Goal: Transaction & Acquisition: Purchase product/service

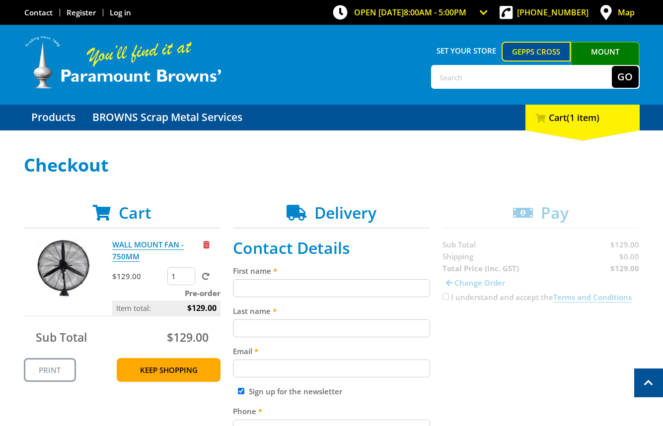
scroll to position [188, 0]
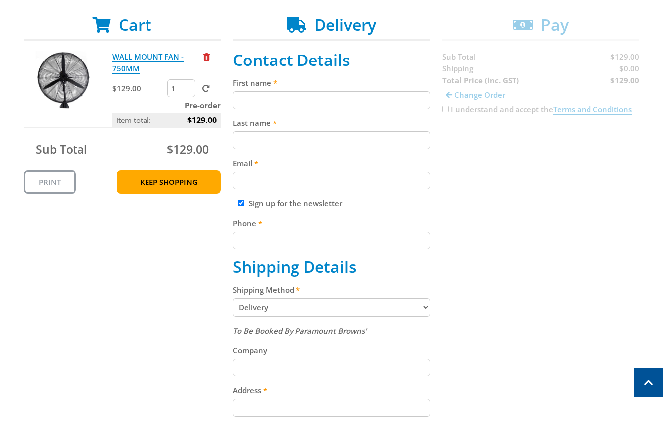
click at [314, 101] on input "First name" at bounding box center [331, 100] width 197 height 18
paste input "[PERSON_NAME]"
type input "[PERSON_NAME]"
click at [269, 143] on input "Last name" at bounding box center [331, 141] width 197 height 18
paste input "[PERSON_NAME]"
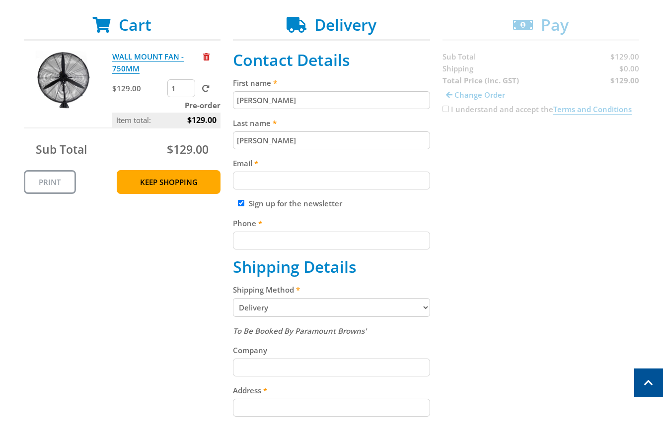
click at [266, 137] on input "[PERSON_NAME]" at bounding box center [331, 141] width 197 height 18
type input "[PERSON_NAME]"
paste input "[EMAIL_ADDRESS][DOMAIN_NAME]"
click at [341, 174] on input "[EMAIL_ADDRESS][DOMAIN_NAME]" at bounding box center [331, 181] width 197 height 18
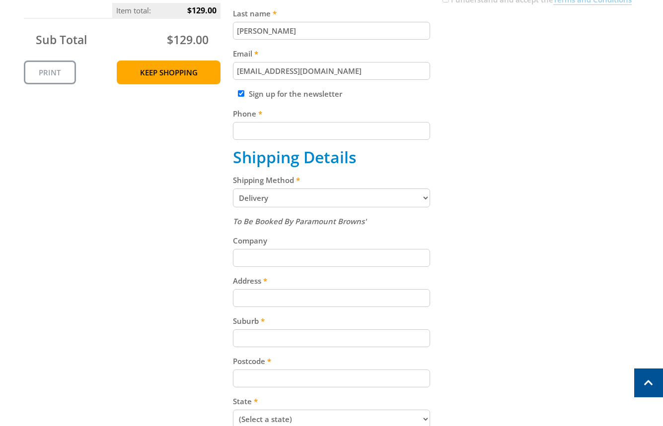
scroll to position [304, 0]
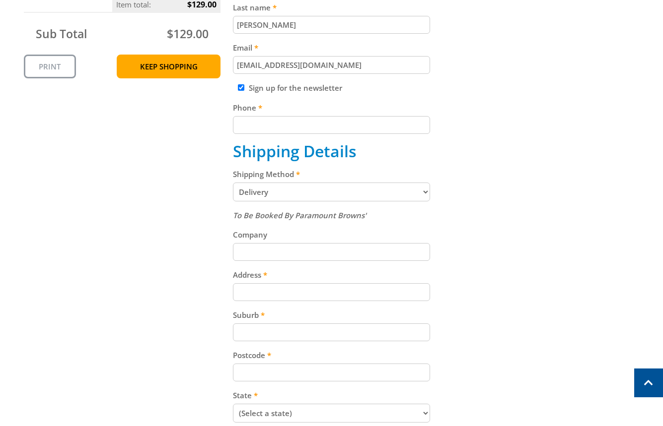
type input "[EMAIL_ADDRESS][DOMAIN_NAME]"
click at [264, 113] on label "Phone" at bounding box center [331, 108] width 197 height 12
click at [264, 116] on input "Phone" at bounding box center [331, 125] width 197 height 18
paste input "[PHONE_NUMBER]"
click at [273, 124] on input "[PHONE_NUMBER]" at bounding box center [331, 125] width 197 height 18
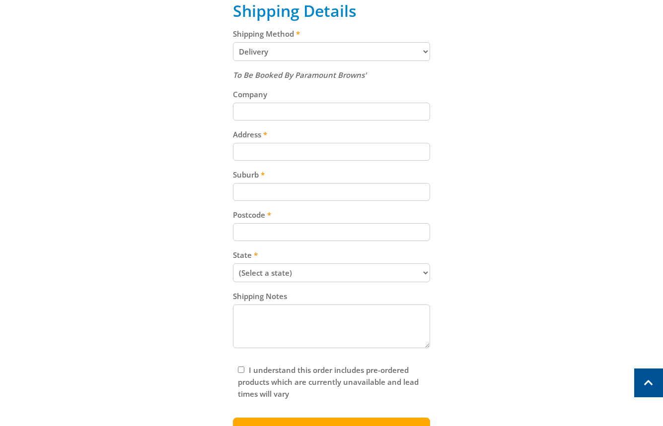
scroll to position [446, 0]
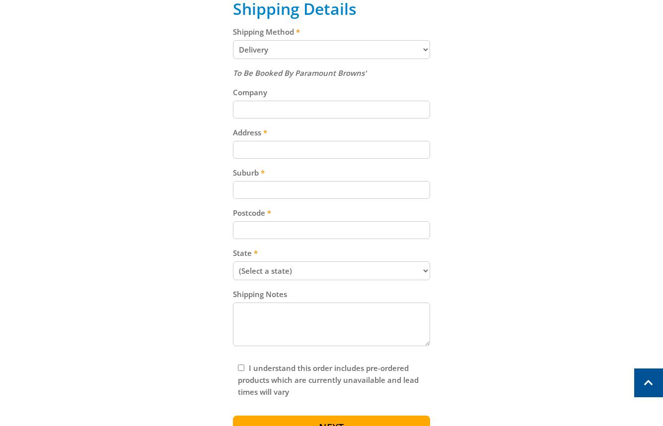
type input "[PHONE_NUMBER]"
click at [291, 57] on select "Pickup from Gepps Cross Delivery" at bounding box center [331, 49] width 197 height 19
select select "Pickup"
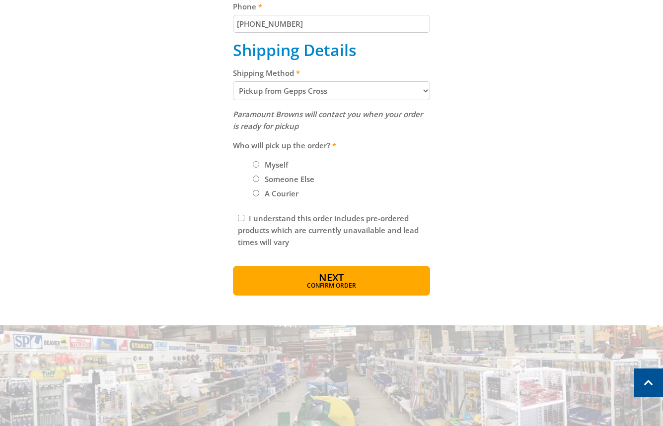
scroll to position [412, 0]
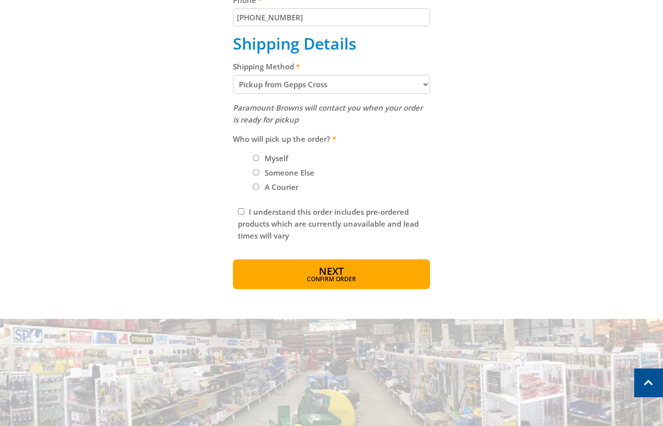
click at [258, 159] on input "Myself" at bounding box center [256, 158] width 6 height 6
radio input "true"
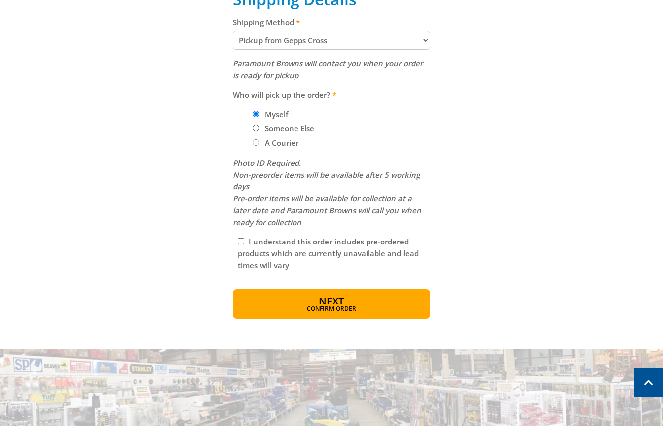
scroll to position [458, 0]
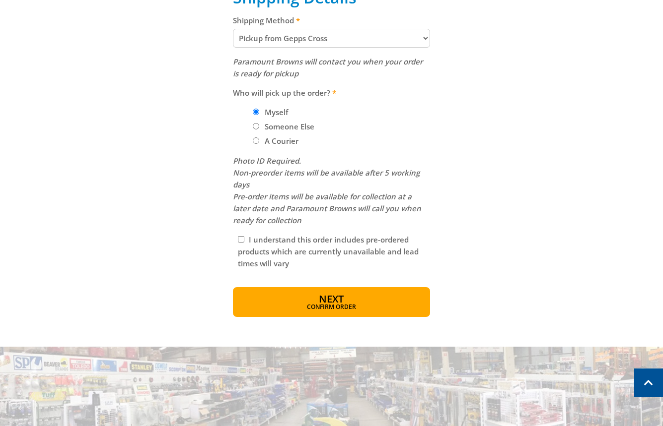
click at [240, 239] on input "I understand this order includes pre-ordered products which are currently unava…" at bounding box center [241, 239] width 6 height 6
checkbox input "true"
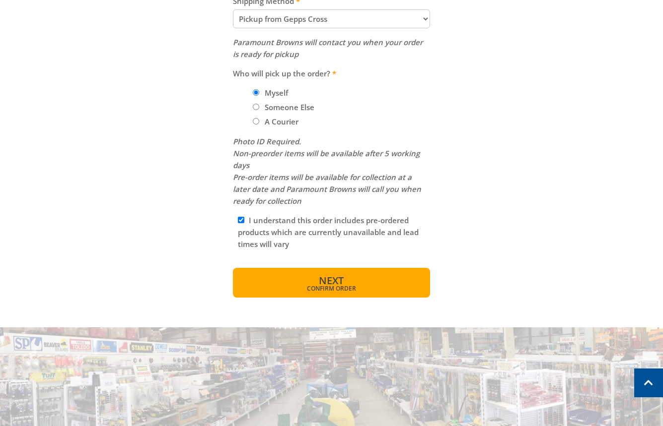
scroll to position [479, 0]
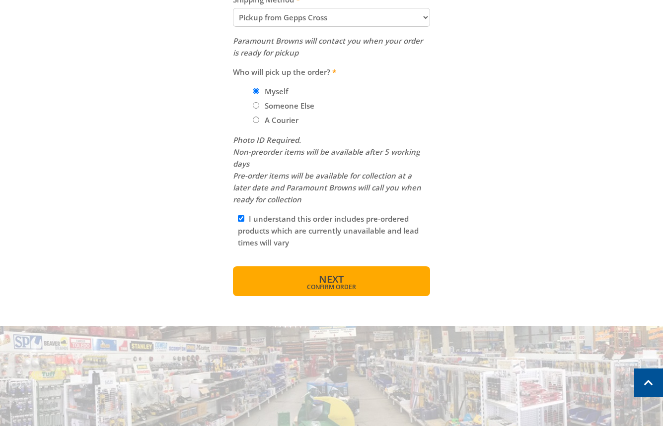
click at [332, 279] on span "Next" at bounding box center [331, 279] width 25 height 13
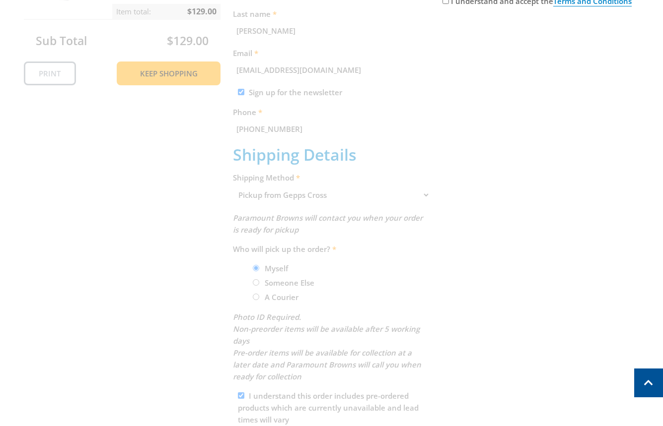
scroll to position [291, 0]
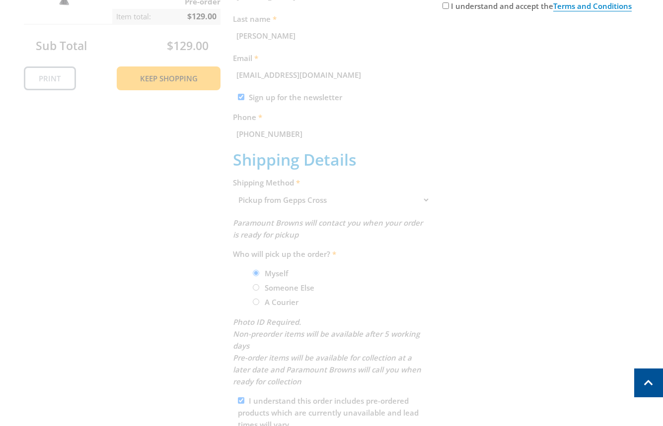
click at [423, 204] on div "Cart WALL MOUNT FAN - 750MM $129.00 1 Pre-order Item total: $129.00 Sub Total $…" at bounding box center [332, 195] width 616 height 566
click at [426, 202] on div "Cart WALL MOUNT FAN - 750MM $129.00 1 Pre-order Item total: $129.00 Sub Total $…" at bounding box center [332, 195] width 616 height 566
click at [427, 201] on div "Cart WALL MOUNT FAN - 750MM $129.00 1 Pre-order Item total: $129.00 Sub Total $…" at bounding box center [332, 195] width 616 height 566
click at [429, 199] on div "Cart WALL MOUNT FAN - 750MM $129.00 1 Pre-order Item total: $129.00 Sub Total $…" at bounding box center [332, 195] width 616 height 566
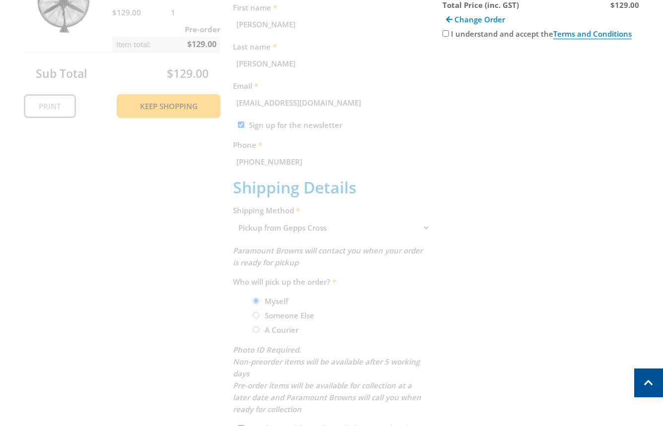
scroll to position [271, 0]
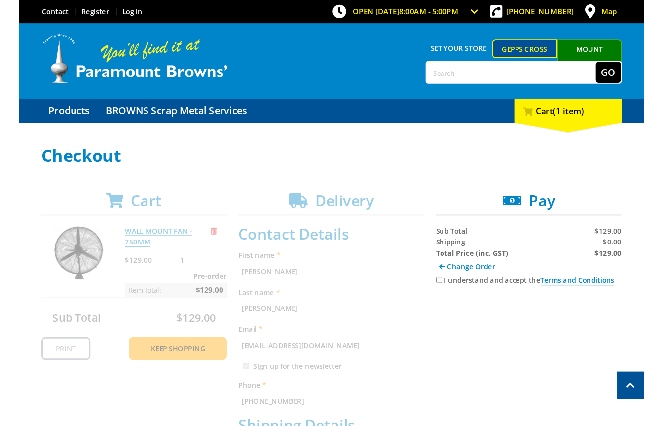
scroll to position [209, 0]
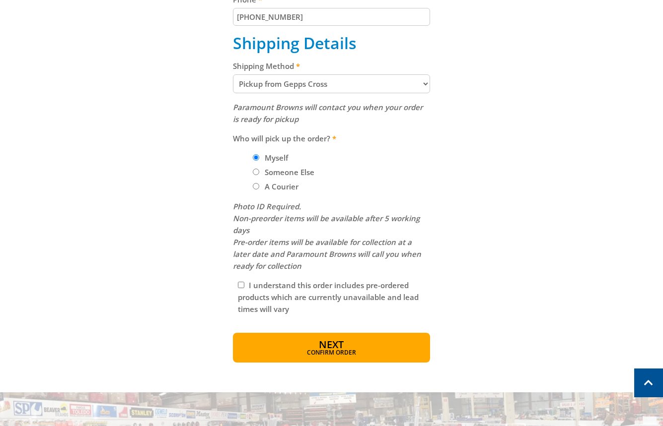
scroll to position [414, 0]
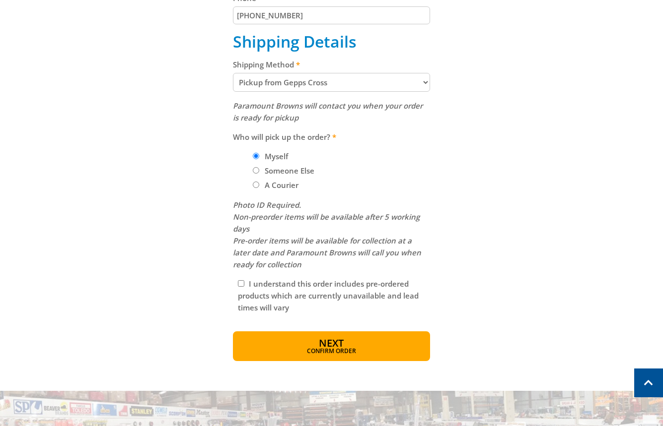
click at [361, 79] on select "Pickup from Gepps Cross Delivery" at bounding box center [331, 82] width 197 height 19
select select "Delivery"
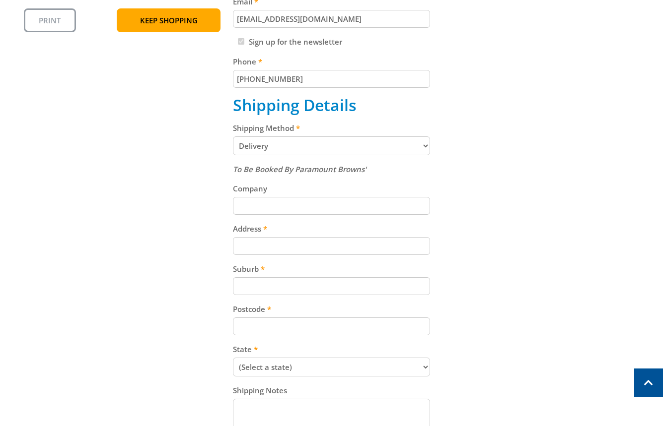
scroll to position [353, 0]
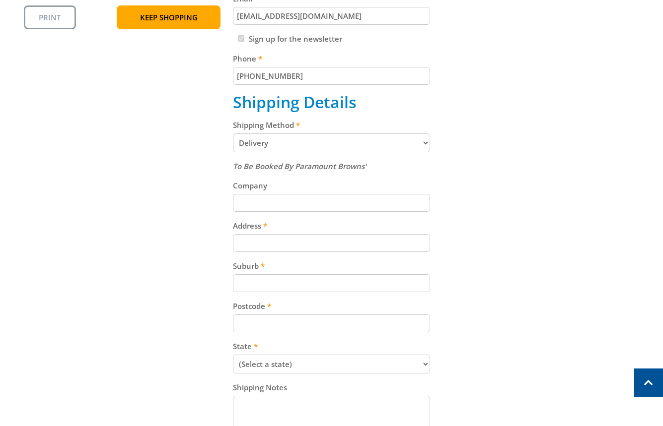
drag, startPoint x: 283, startPoint y: 195, endPoint x: 299, endPoint y: 180, distance: 21.8
click at [285, 190] on div "Company" at bounding box center [331, 196] width 197 height 32
click at [292, 234] on input "Address" at bounding box center [331, 243] width 197 height 18
click at [272, 246] on input "Address" at bounding box center [331, 243] width 197 height 18
paste input "[STREET_ADDRESS]"
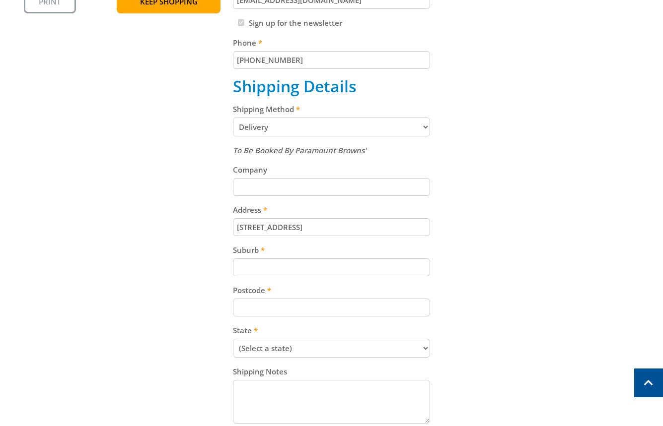
scroll to position [451, 0]
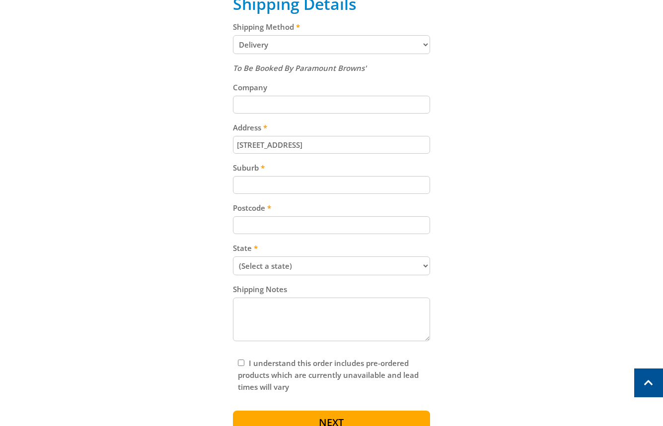
type input "[STREET_ADDRESS]"
drag, startPoint x: 272, startPoint y: 193, endPoint x: 269, endPoint y: 188, distance: 5.7
click at [269, 188] on input "Suburb" at bounding box center [331, 185] width 197 height 18
paste input "Gepps Cross"
click at [257, 183] on input "Gepps Cross" at bounding box center [331, 185] width 197 height 18
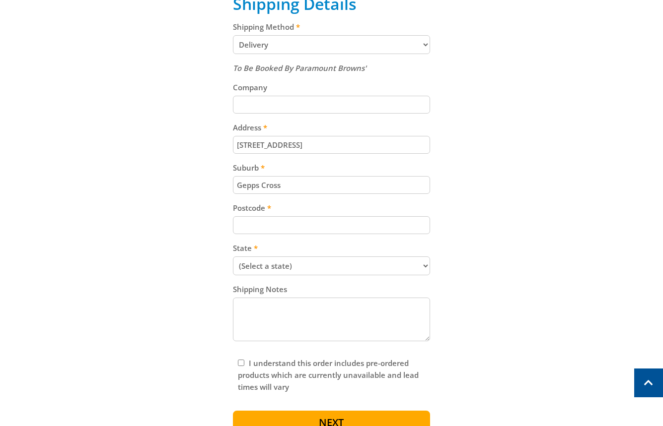
type input "Gepps Cross"
click at [258, 225] on input "Postcode" at bounding box center [331, 225] width 197 height 18
paste input "5094"
click at [304, 223] on input "5094" at bounding box center [331, 225] width 197 height 18
type input "5094"
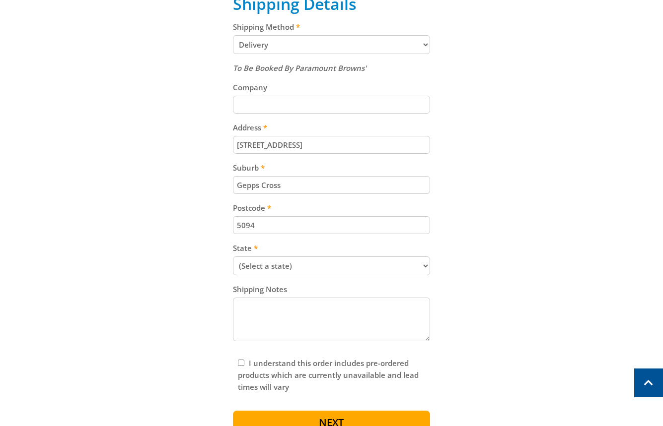
click at [279, 272] on select "(Select a state) [GEOGRAPHIC_DATA] [GEOGRAPHIC_DATA] [GEOGRAPHIC_DATA] [GEOGRAP…" at bounding box center [331, 266] width 197 height 19
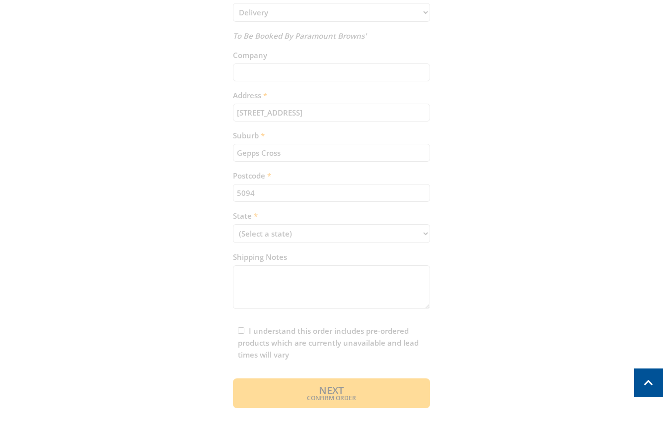
scroll to position [514, 0]
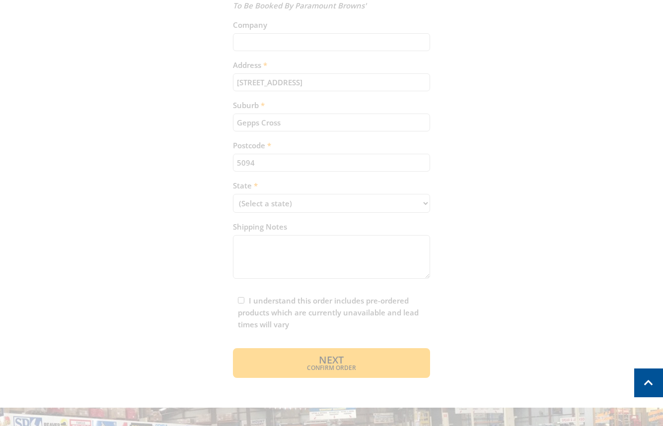
click at [275, 200] on div "Cart WALL MOUNT FAN - 750MM $129.00 1 Pre-order Item total: $129.00 Sub Total $…" at bounding box center [332, 34] width 616 height 689
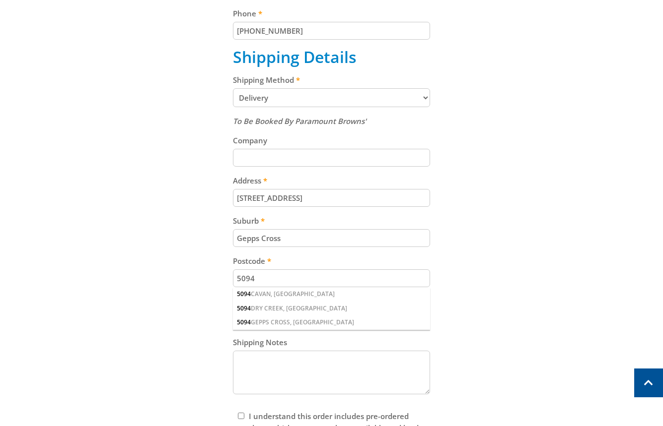
scroll to position [488, 0]
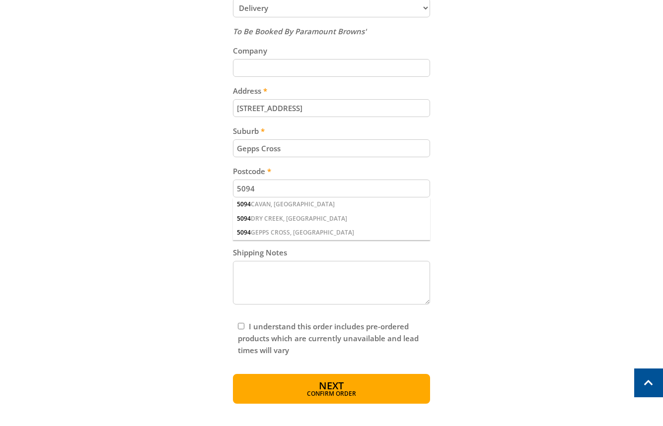
click at [462, 220] on div "Cart WALL MOUNT FAN - 750MM $129.00 1 Pre-order Item total: $129.00 Sub Total $…" at bounding box center [332, 60] width 616 height 689
drag, startPoint x: 292, startPoint y: 228, endPoint x: 304, endPoint y: 223, distance: 13.6
click at [294, 227] on div "5094 GEPPS CROSS, [GEOGRAPHIC_DATA]" at bounding box center [331, 233] width 197 height 14
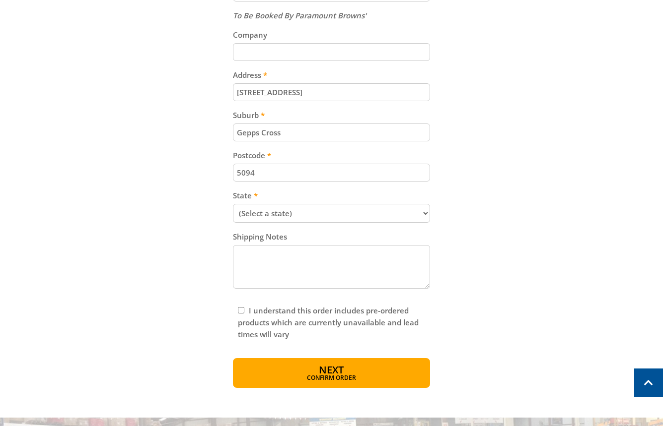
click at [326, 213] on select "(Select a state) [GEOGRAPHIC_DATA] [GEOGRAPHIC_DATA] [GEOGRAPHIC_DATA] [GEOGRAP…" at bounding box center [331, 213] width 197 height 19
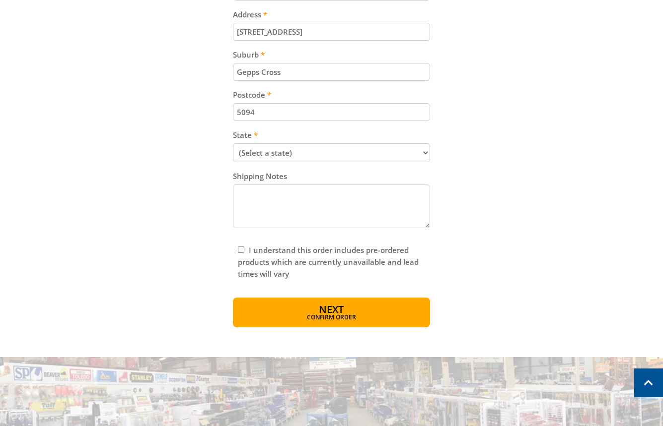
scroll to position [565, 0]
click at [273, 153] on select "(Select a state) [GEOGRAPHIC_DATA] [GEOGRAPHIC_DATA] [GEOGRAPHIC_DATA] [GEOGRAP…" at bounding box center [331, 152] width 197 height 19
select select "SA"
click at [233, 143] on select "(Select a state) [GEOGRAPHIC_DATA] [GEOGRAPHIC_DATA] [GEOGRAPHIC_DATA] [GEOGRAP…" at bounding box center [331, 152] width 197 height 19
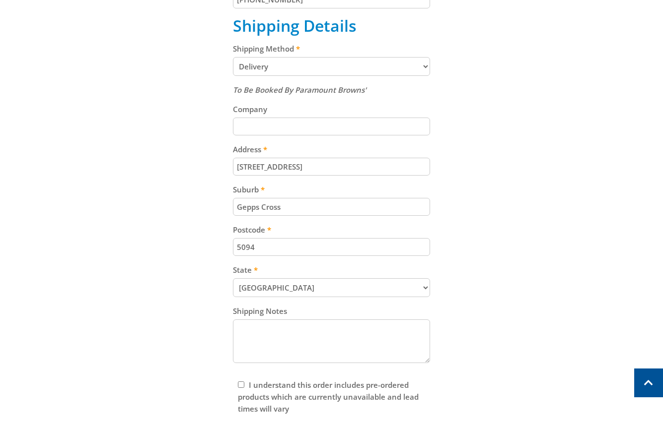
scroll to position [604, 0]
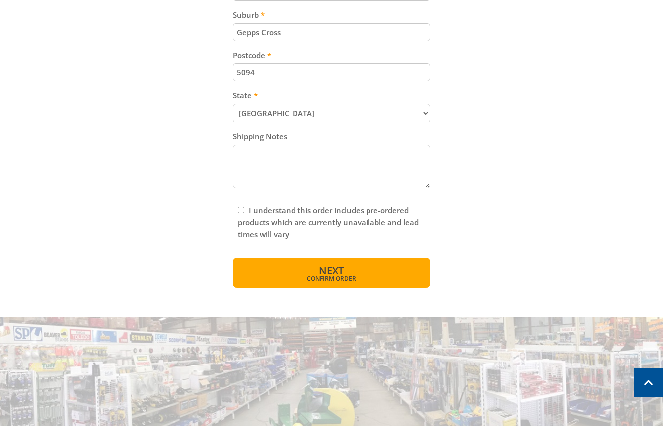
click at [341, 272] on span "Next" at bounding box center [331, 270] width 25 height 13
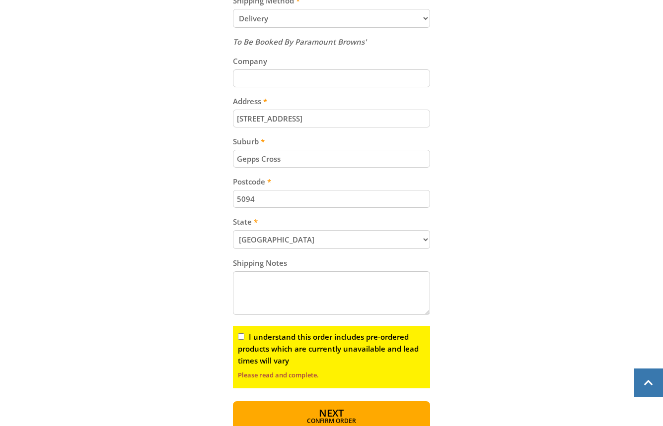
scroll to position [533, 0]
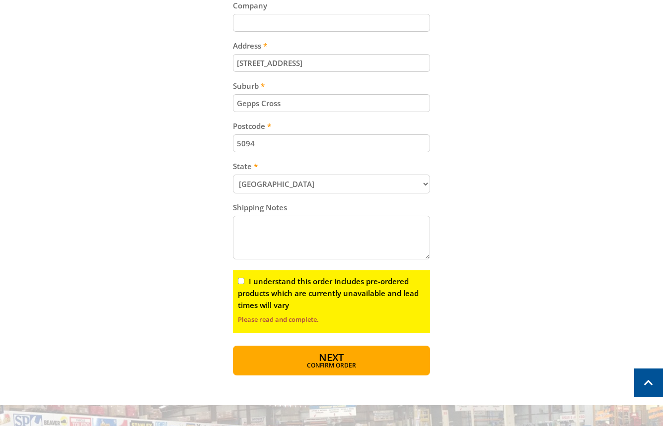
click at [239, 280] on input "I understand this order includes pre-ordered products which are currently unava…" at bounding box center [241, 281] width 6 height 6
checkbox input "true"
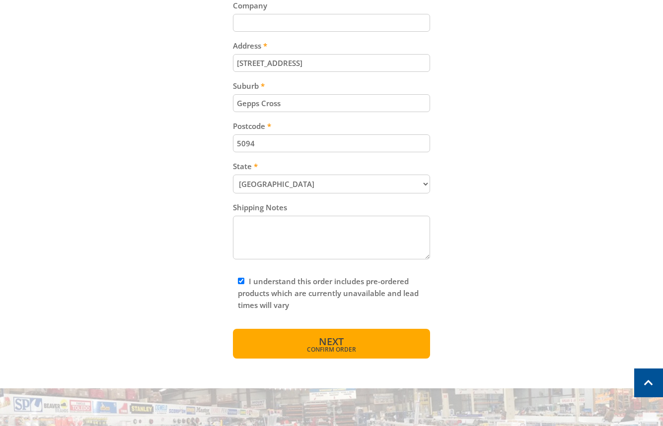
click at [285, 351] on span "Confirm order" at bounding box center [331, 350] width 154 height 6
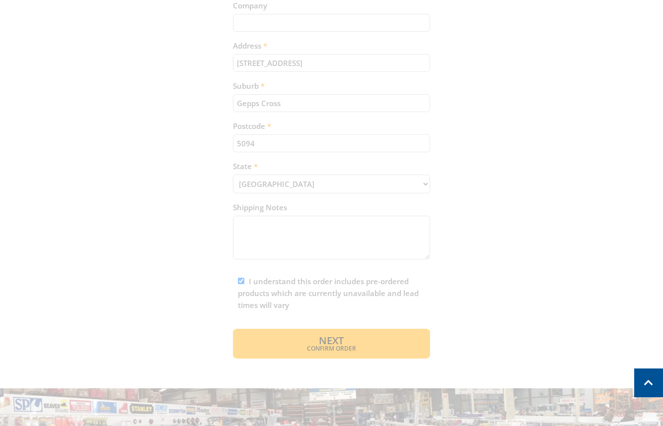
drag, startPoint x: 463, startPoint y: 294, endPoint x: 484, endPoint y: 266, distance: 35.1
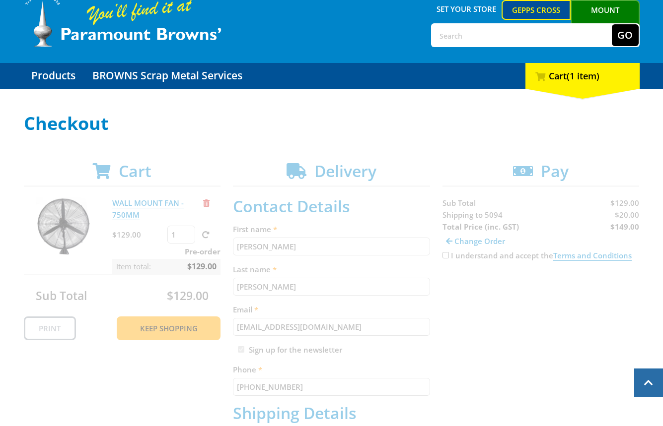
scroll to position [0, 0]
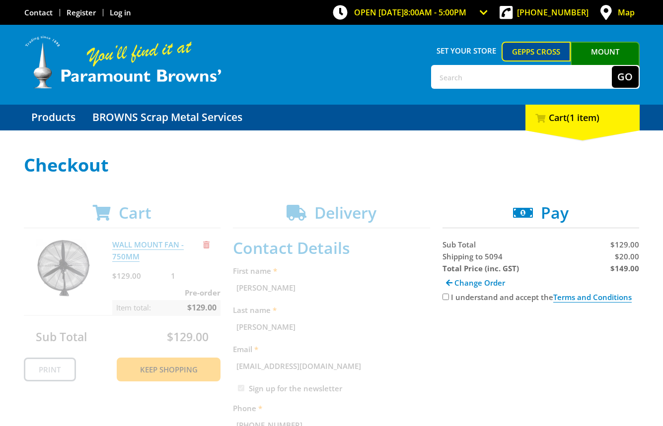
click at [624, 258] on span "$20.00" at bounding box center [627, 257] width 24 height 10
copy span "20.00"
click at [624, 275] on div "Change Order" at bounding box center [540, 283] width 197 height 17
click at [624, 270] on strong "$149.00" at bounding box center [624, 269] width 29 height 10
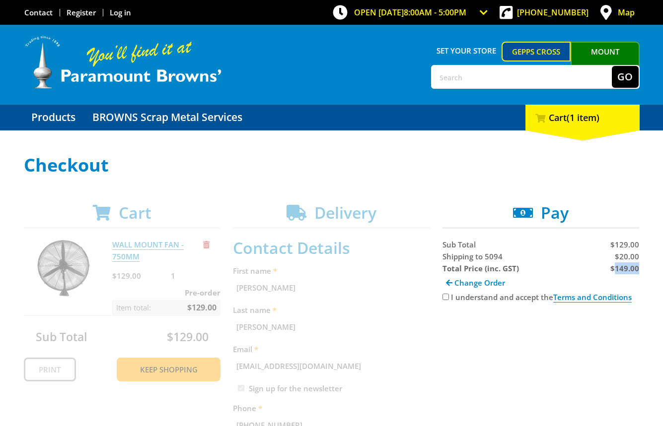
copy strong "149.00"
drag, startPoint x: 624, startPoint y: 270, endPoint x: 656, endPoint y: 297, distance: 42.3
